Goal: Information Seeking & Learning: Learn about a topic

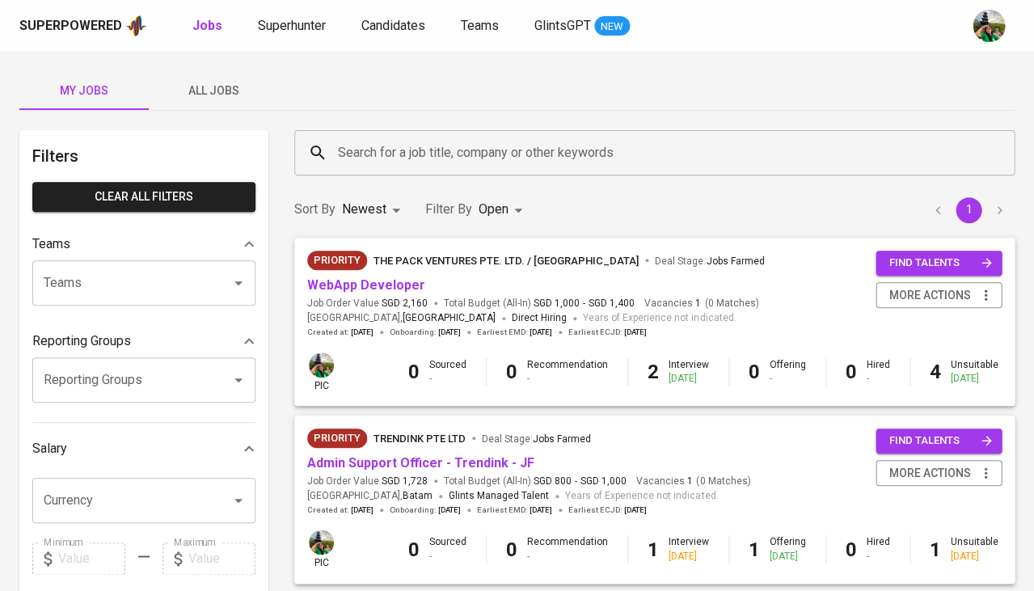
click at [207, 93] on span "All Jobs" at bounding box center [213, 91] width 110 height 20
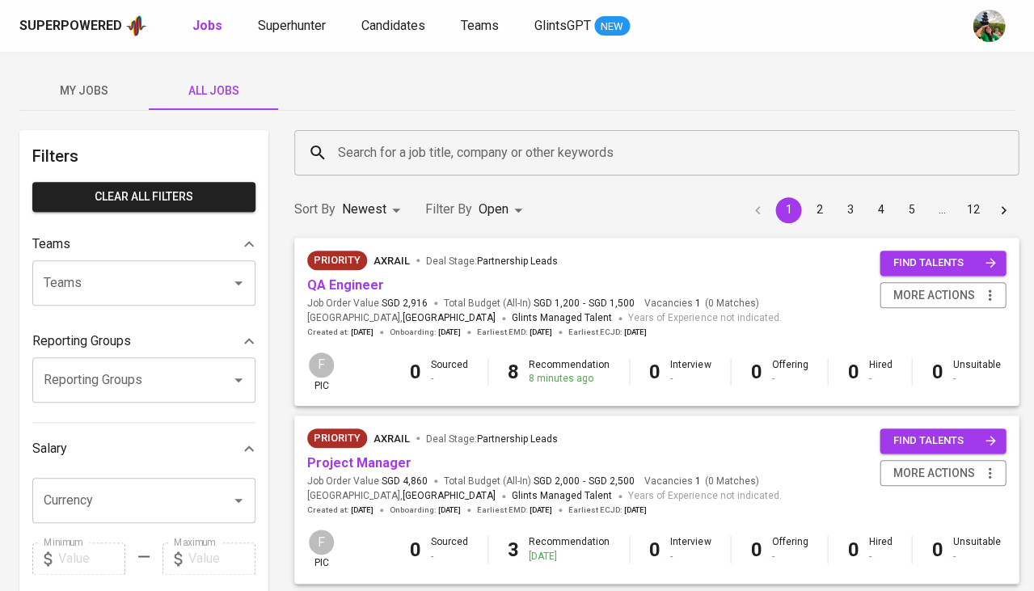
click at [404, 160] on input "Search for a job title, company or other keywords" at bounding box center [660, 152] width 653 height 31
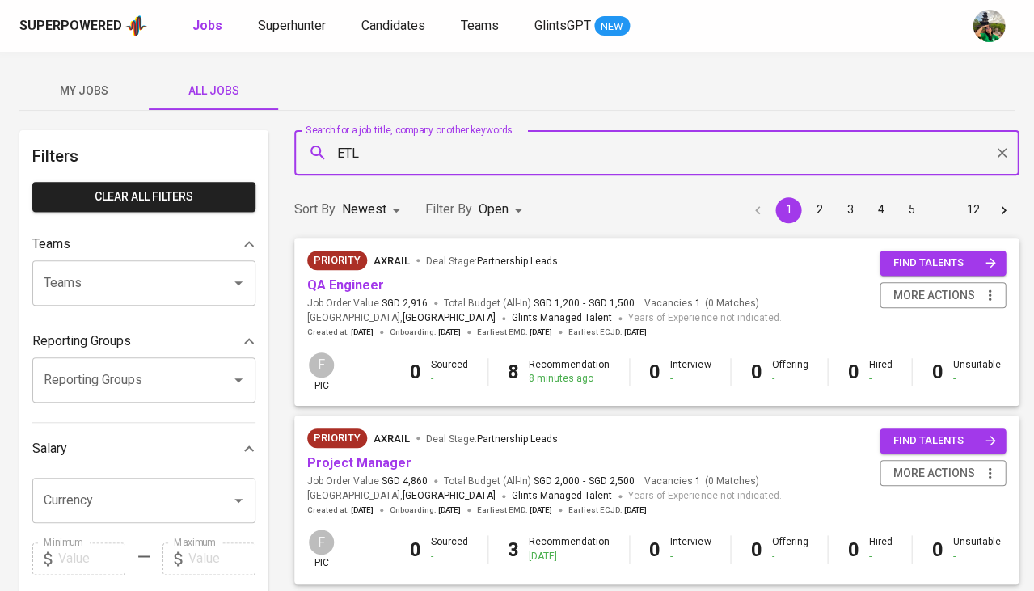
type input "ETL"
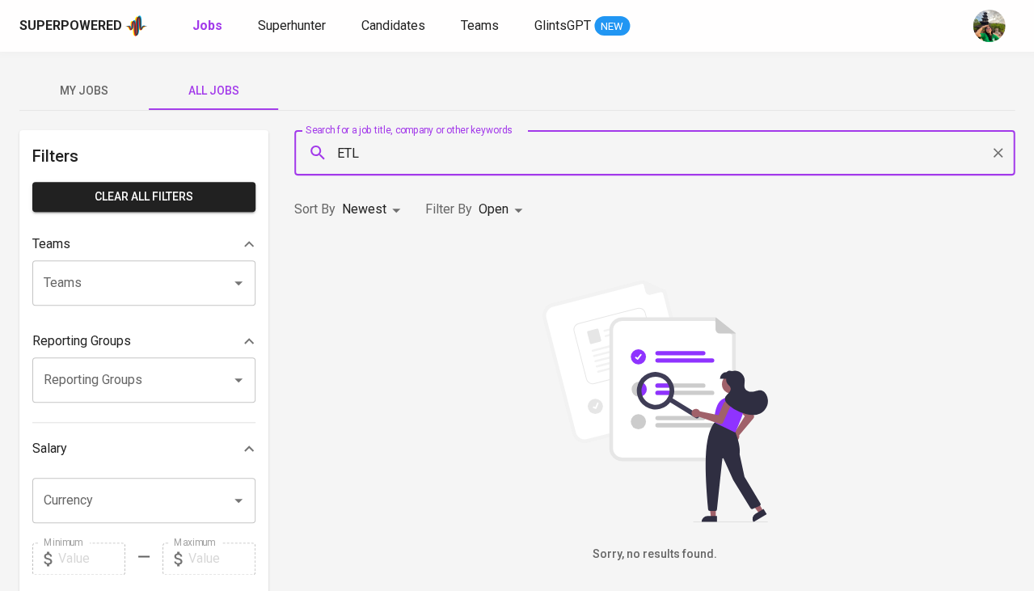
click at [489, 210] on body "Superpowered Jobs Superhunter Candidates Teams GlintsGPT NEW My Jobs All Jobs F…" at bounding box center [517, 552] width 1034 height 1104
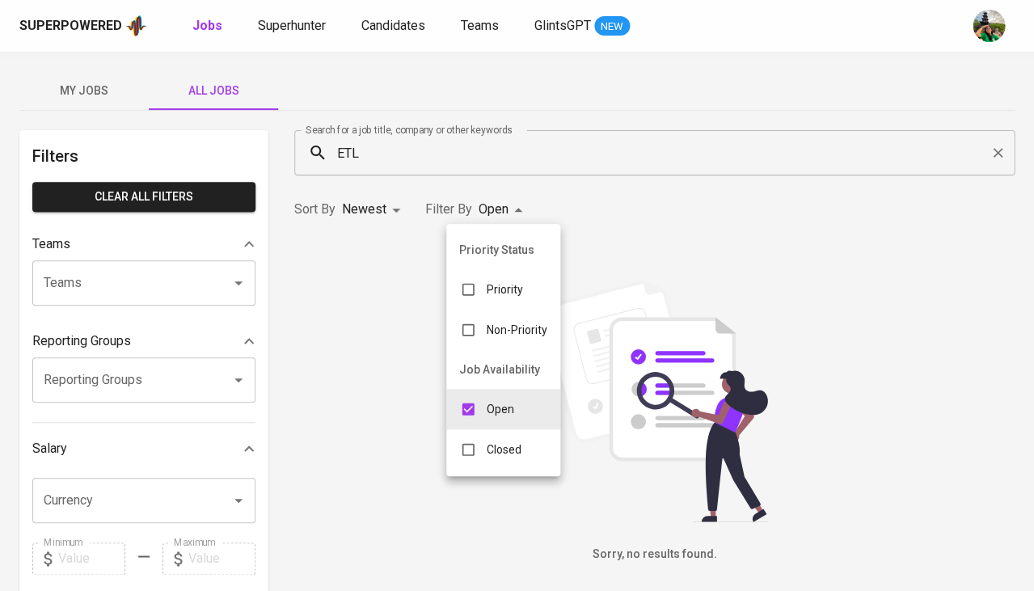
click at [458, 454] on input "checkbox" at bounding box center [468, 449] width 31 height 31
checkbox input "true"
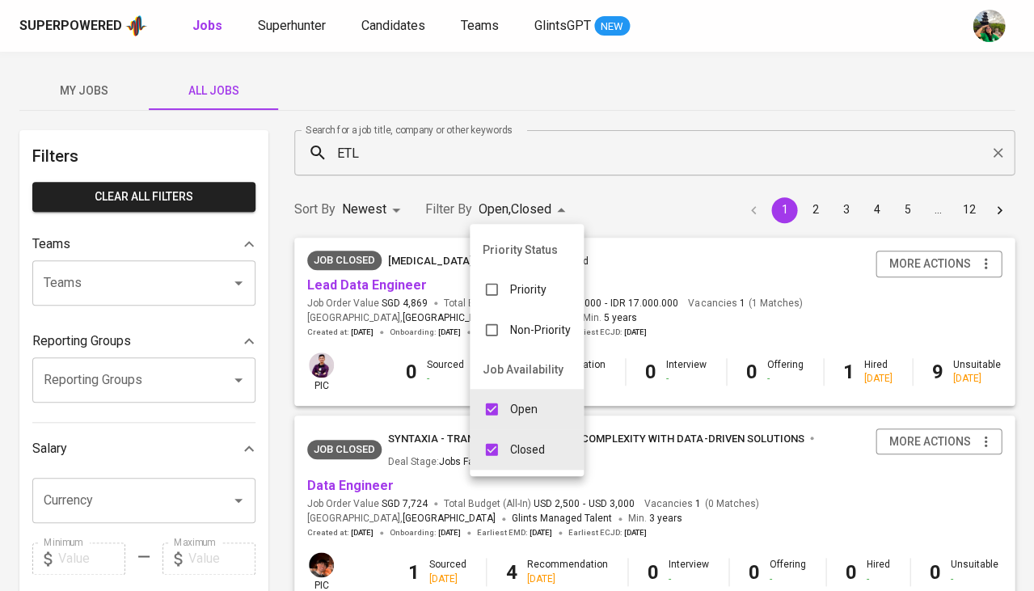
click at [505, 409] on div "Open" at bounding box center [510, 409] width 81 height 31
type input "CLOSE"
checkbox input "false"
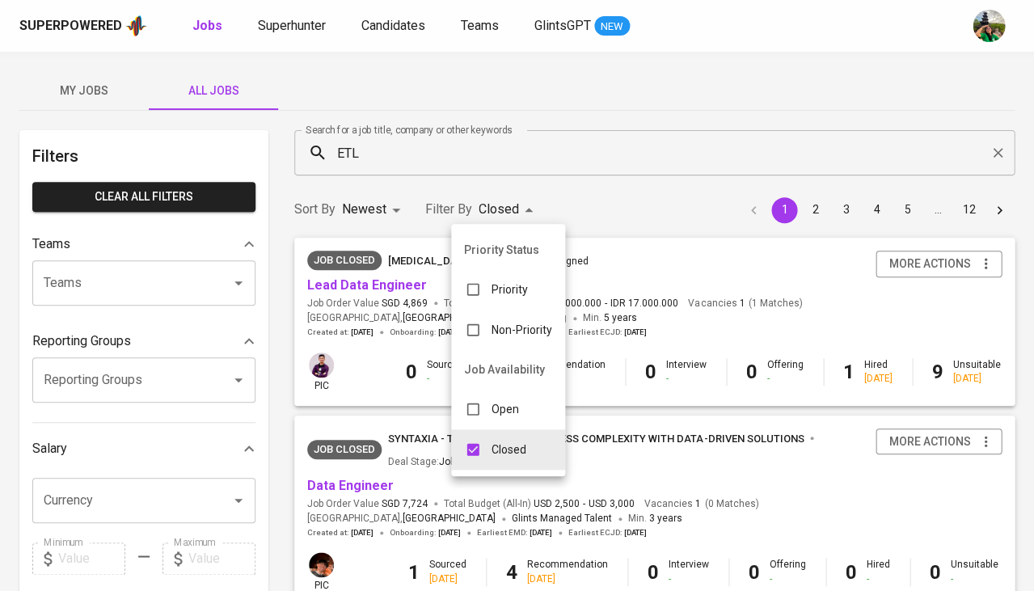
click at [635, 182] on div at bounding box center [517, 295] width 1034 height 591
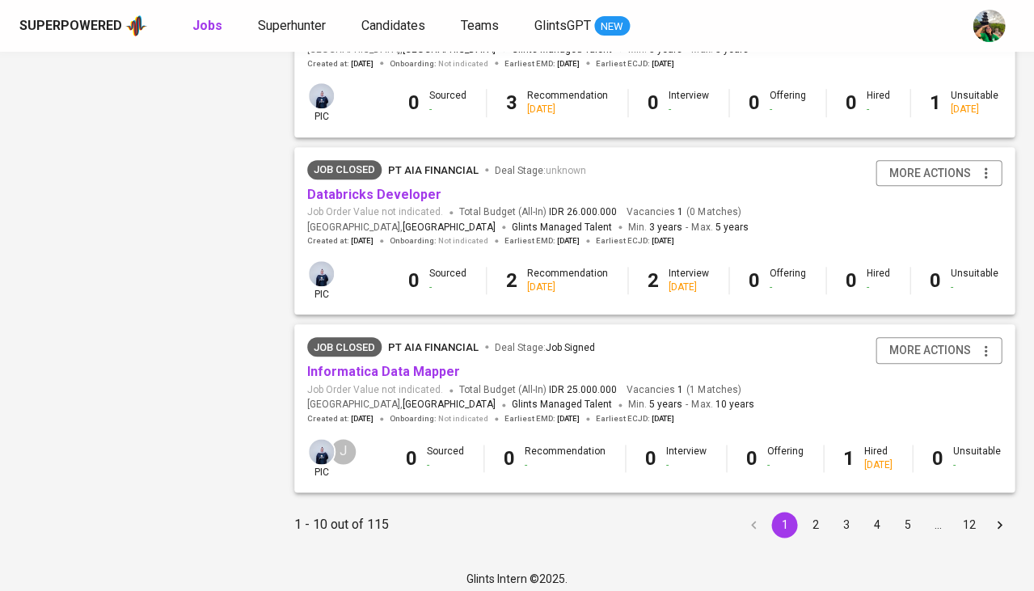
scroll to position [1534, 0]
click at [208, 29] on b "Jobs" at bounding box center [207, 25] width 30 height 15
type input "OPEN"
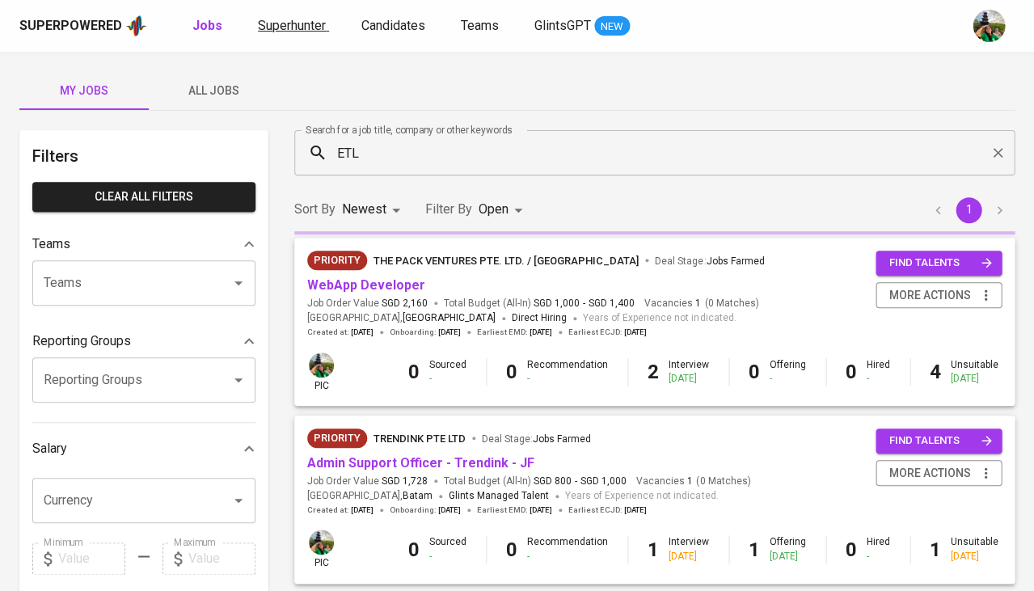
click at [293, 27] on span "Superhunter" at bounding box center [292, 25] width 68 height 15
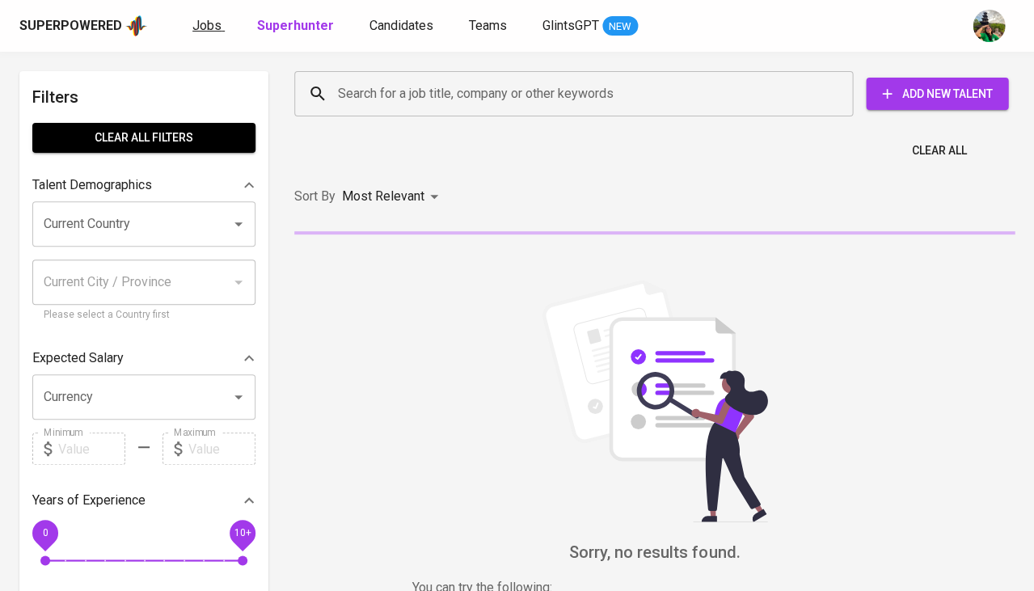
click at [194, 26] on span "Jobs" at bounding box center [206, 25] width 29 height 15
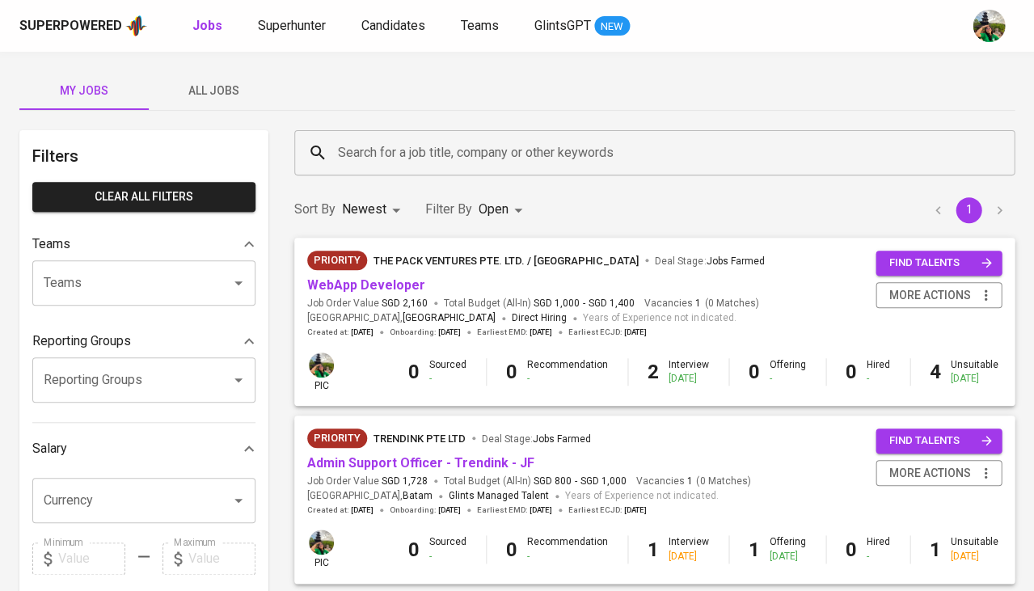
click at [227, 92] on span "All Jobs" at bounding box center [213, 91] width 110 height 20
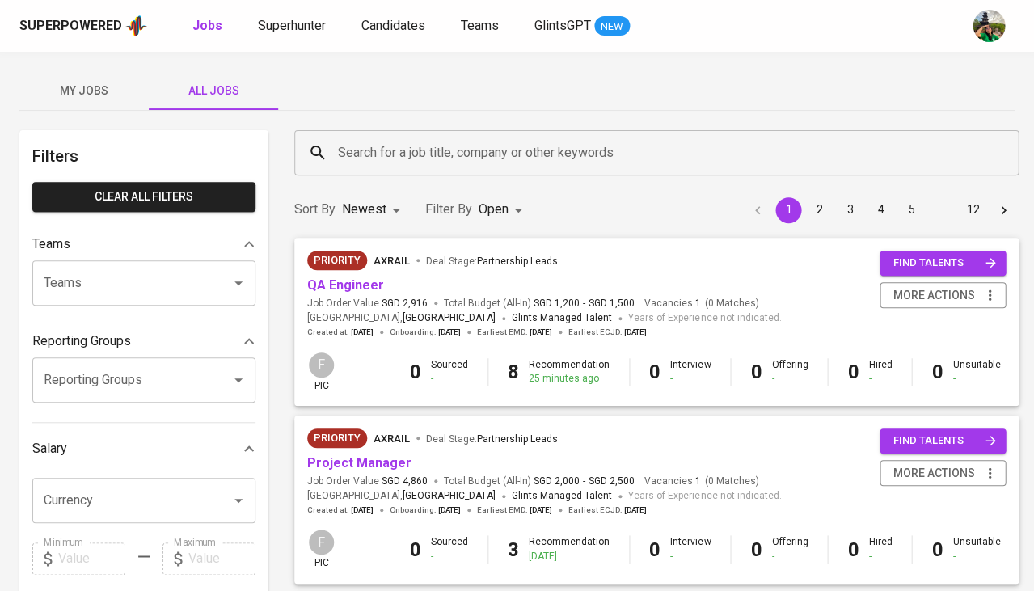
click at [407, 140] on input "Search for a job title, company or other keywords" at bounding box center [660, 152] width 653 height 31
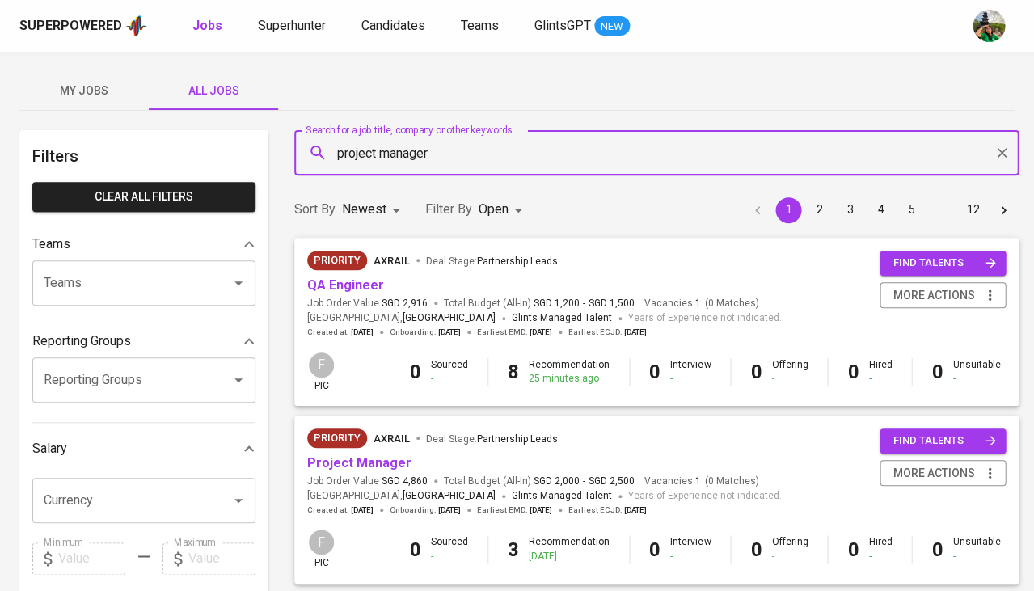
type input "project manager"
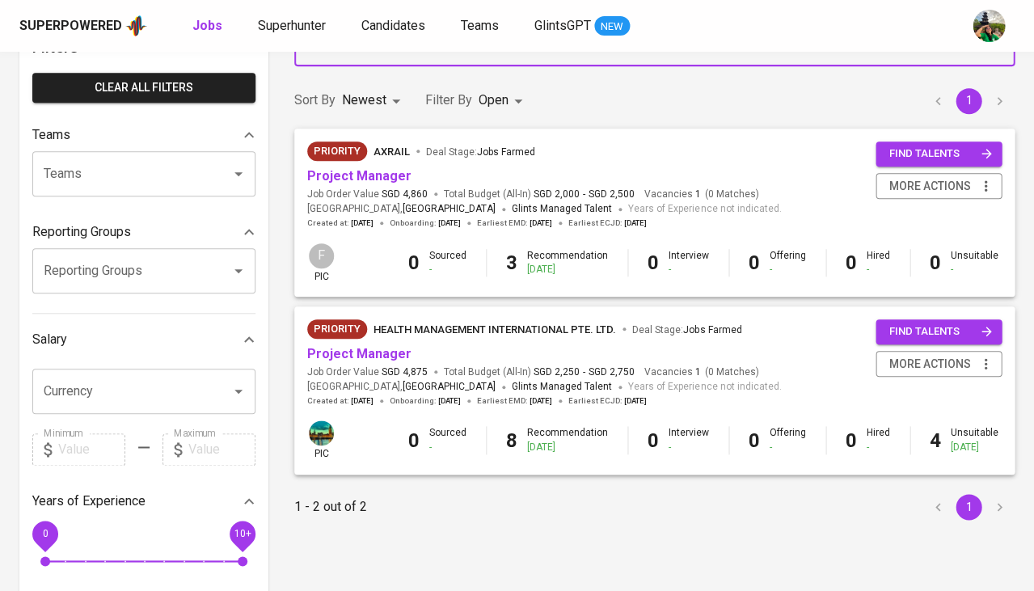
scroll to position [112, 0]
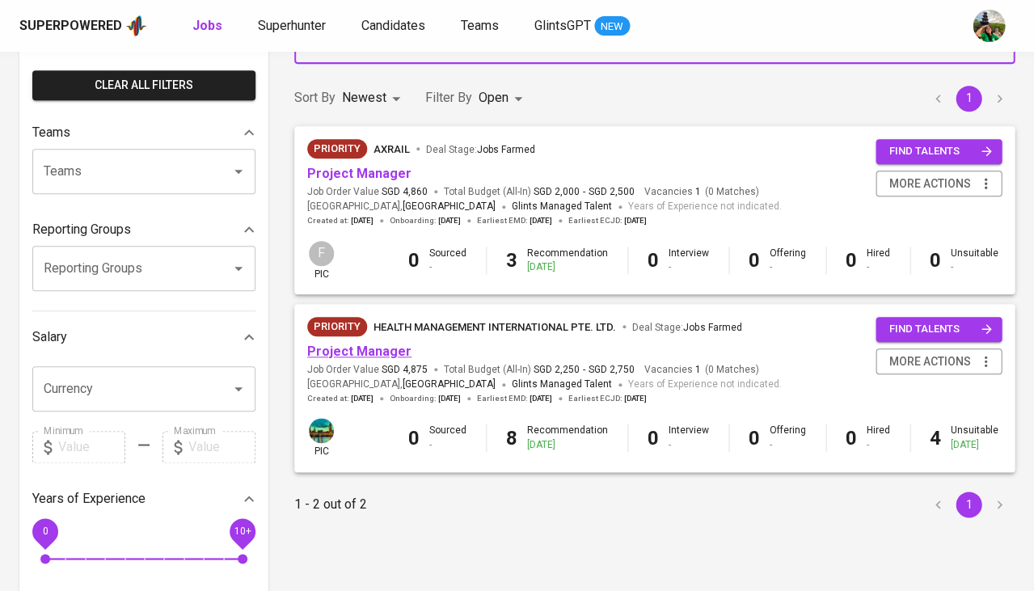
click at [393, 355] on link "Project Manager" at bounding box center [359, 351] width 104 height 15
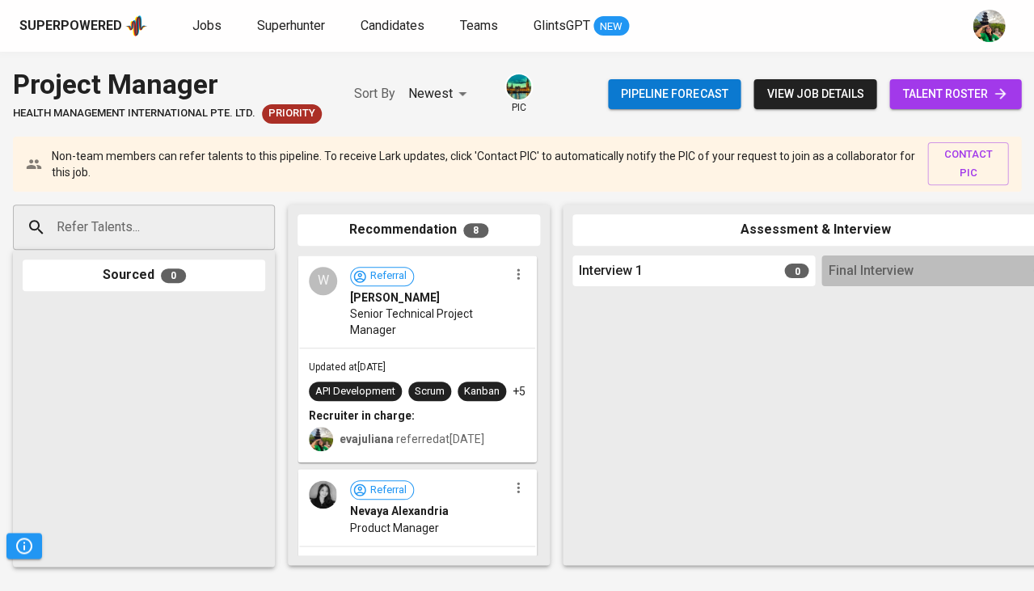
click at [976, 95] on span "talent roster" at bounding box center [955, 94] width 106 height 20
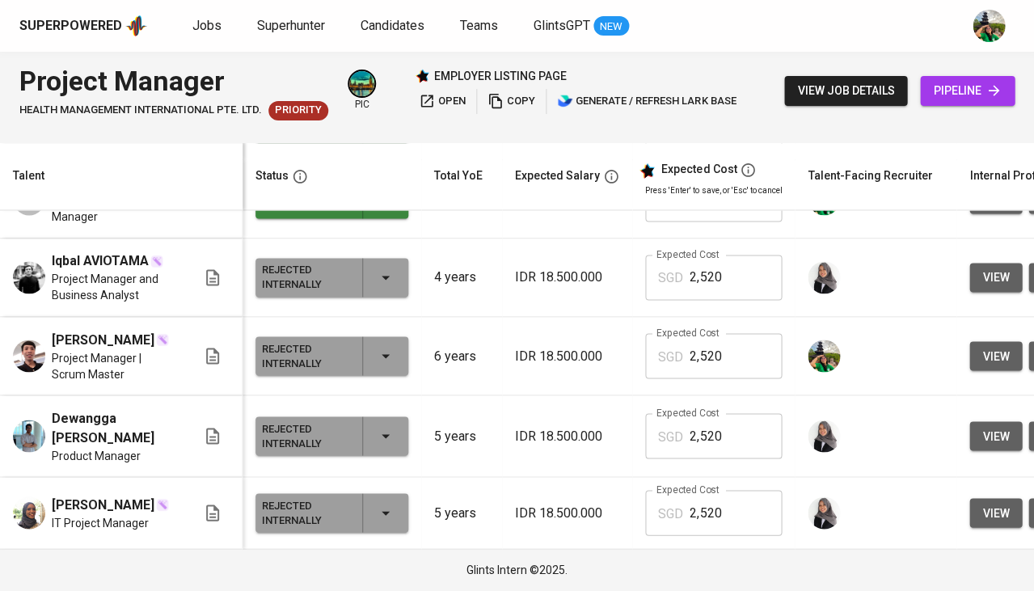
scroll to position [550, 0]
click at [205, 27] on span "Jobs" at bounding box center [206, 25] width 29 height 15
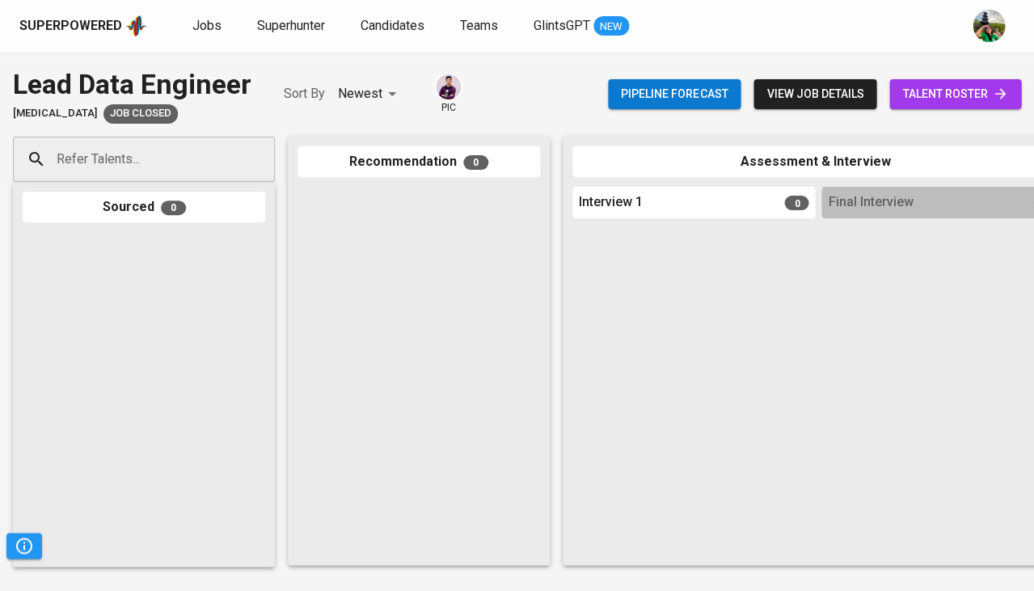
click at [825, 75] on div "Pipeline forecast view job details talent roster" at bounding box center [814, 94] width 413 height 59
click at [807, 96] on span "view job details" at bounding box center [814, 94] width 97 height 20
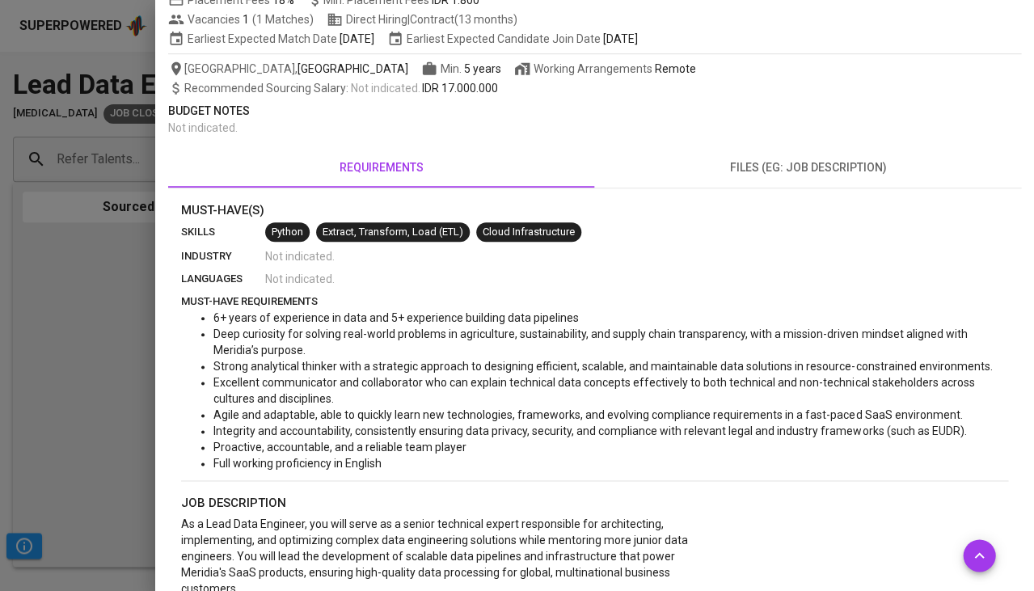
scroll to position [243, 0]
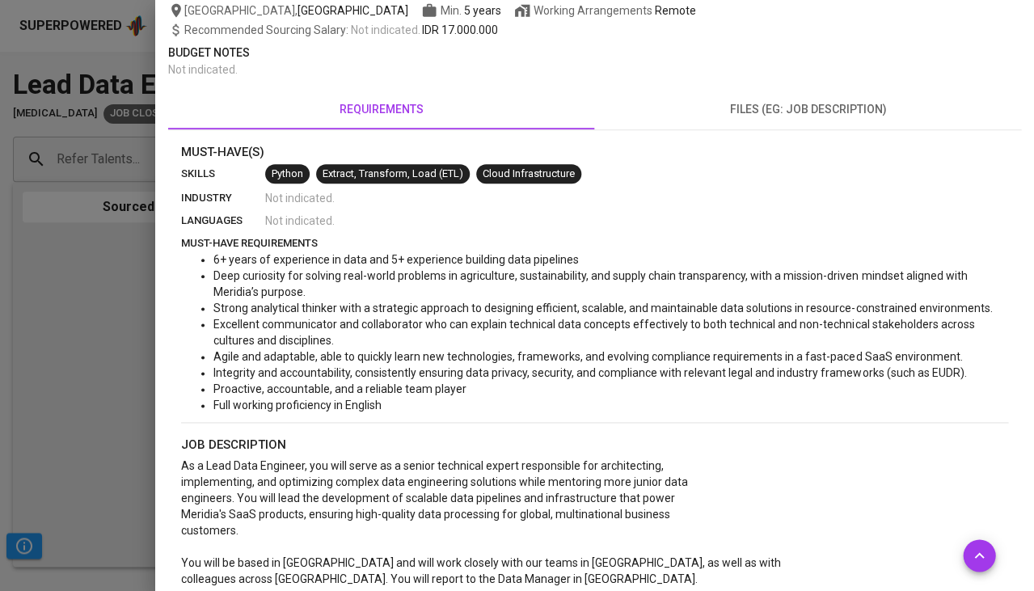
click at [43, 358] on div at bounding box center [517, 295] width 1034 height 591
